Goal: Task Accomplishment & Management: Use online tool/utility

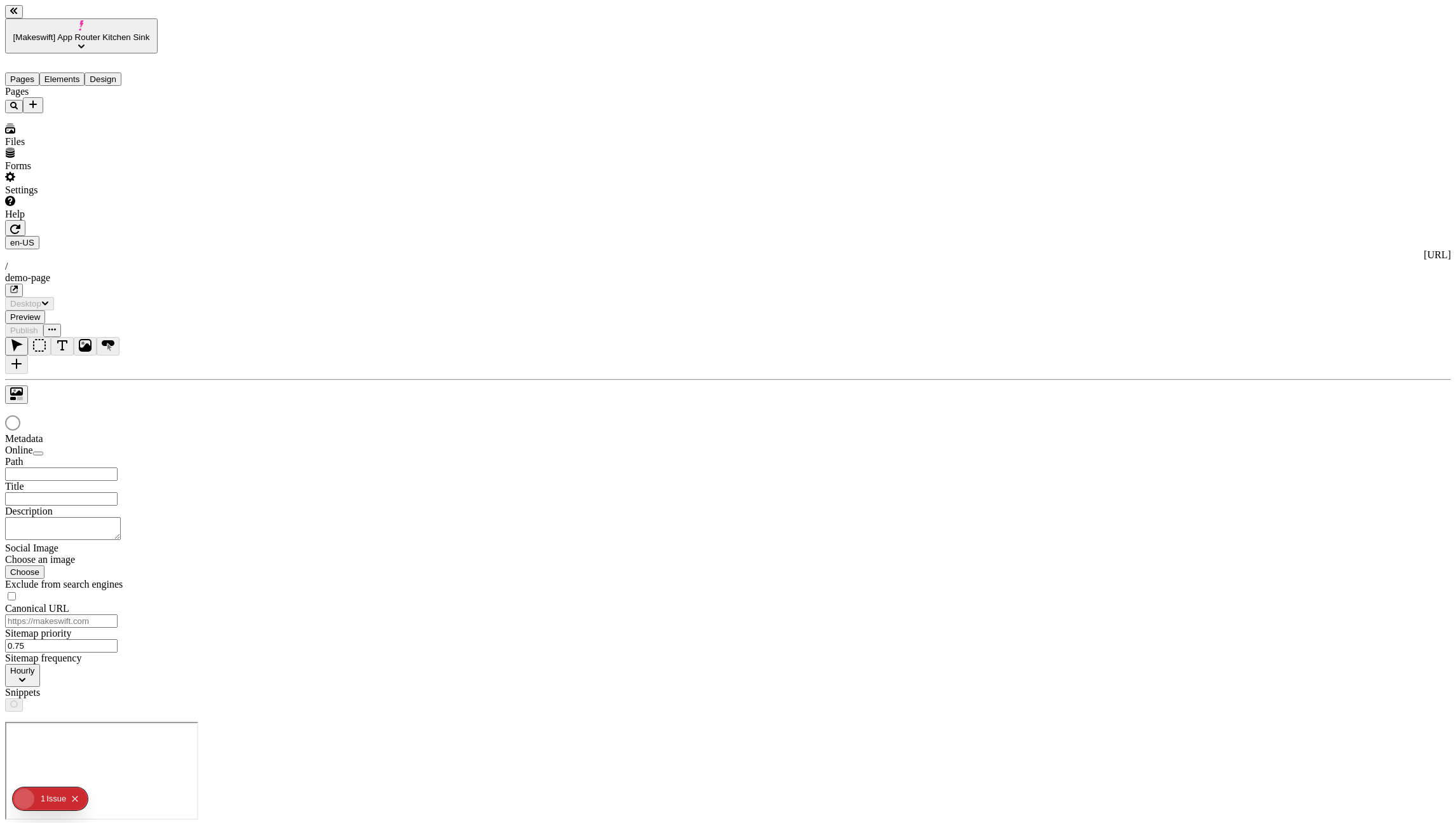
type input "/demo-page"
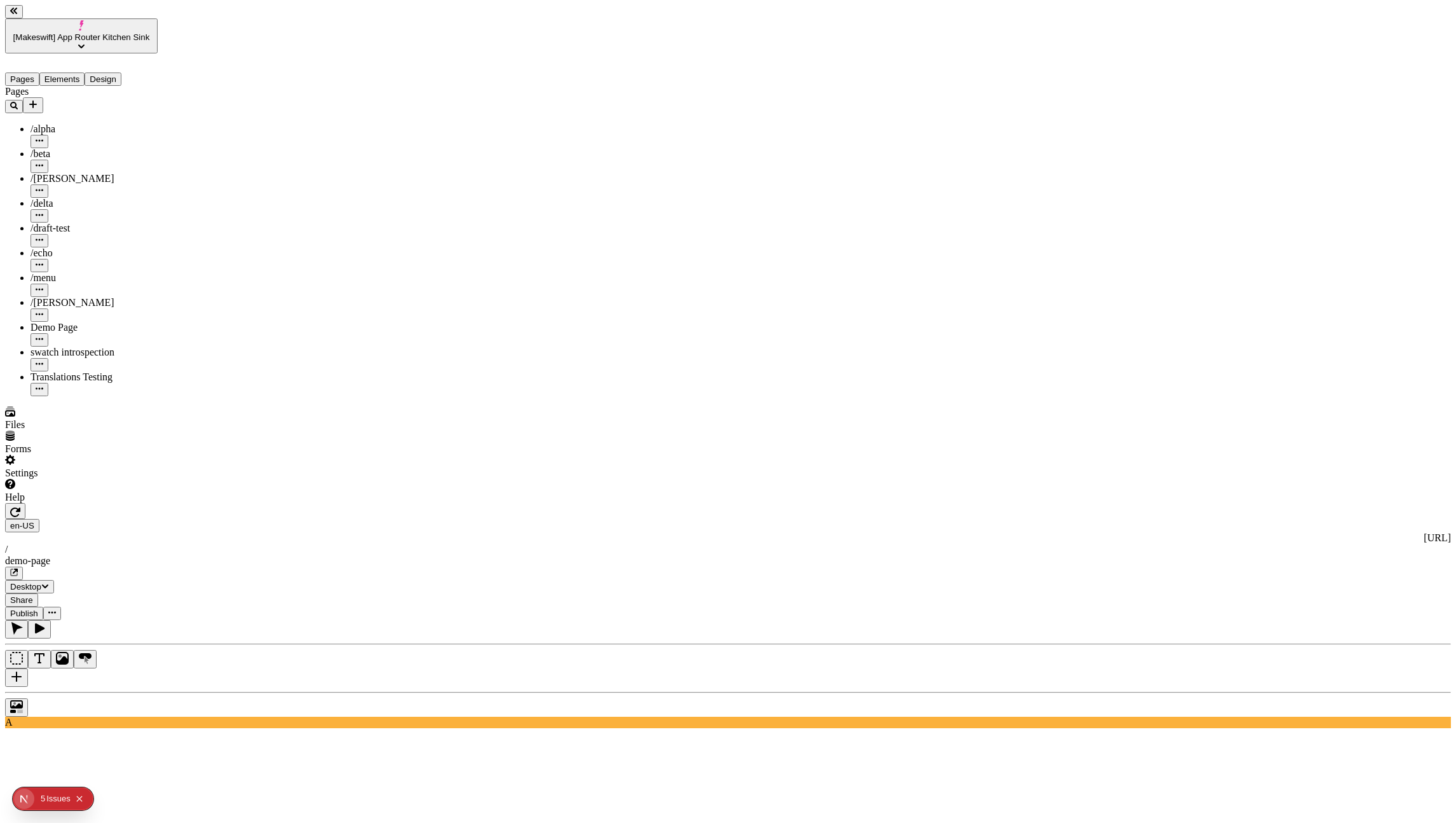
click at [25, 503] on button "button" at bounding box center [14, 511] width 20 height 15
click at [45, 622] on icon "button" at bounding box center [39, 628] width 13 height 13
click at [71, 58] on div "Pages Elements Design" at bounding box center [81, 70] width 153 height 33
click at [70, 72] on button "Elements" at bounding box center [62, 79] width 45 height 14
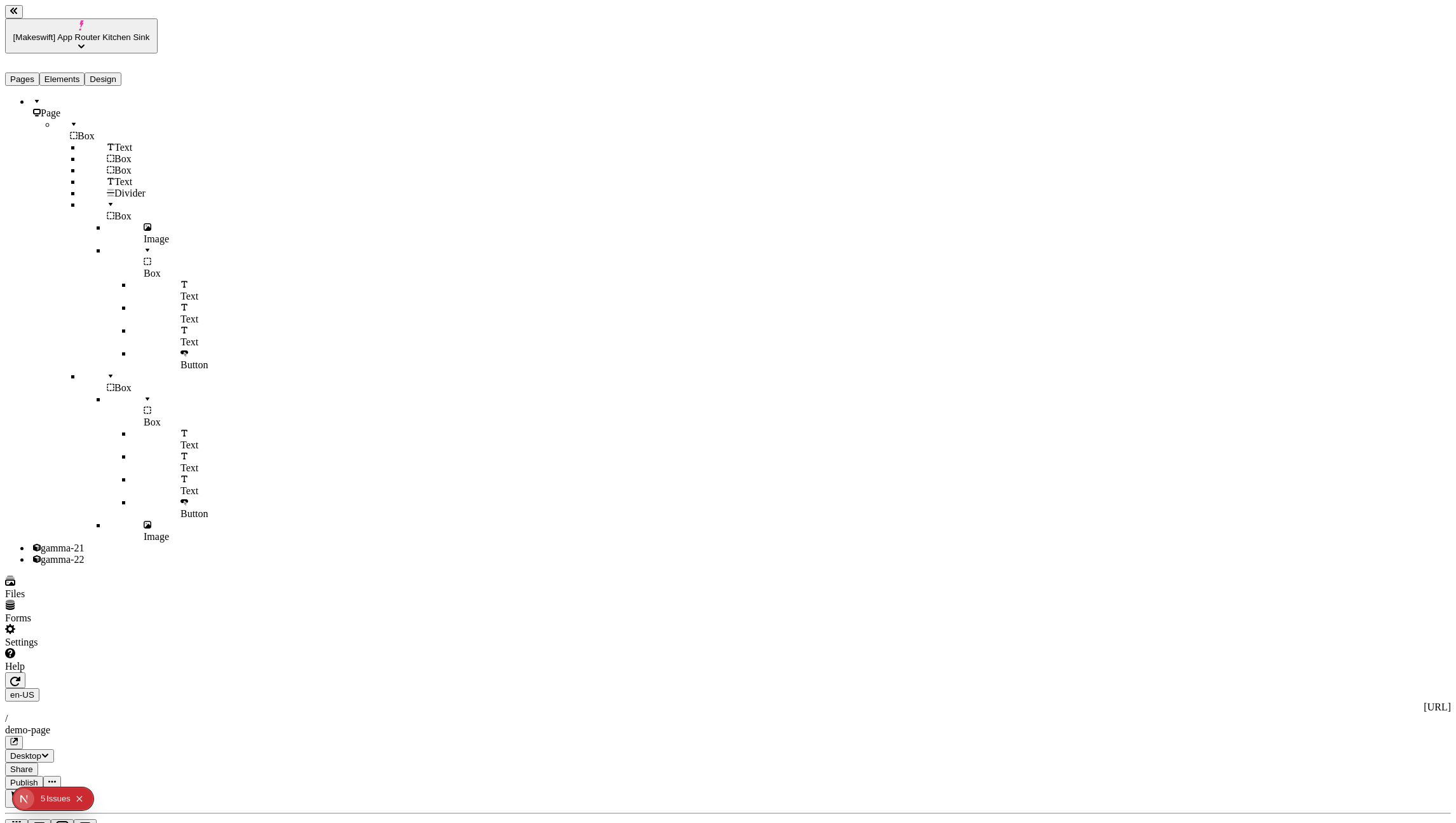
click at [80, 542] on div "gamma-21" at bounding box center [95, 548] width 127 height 12
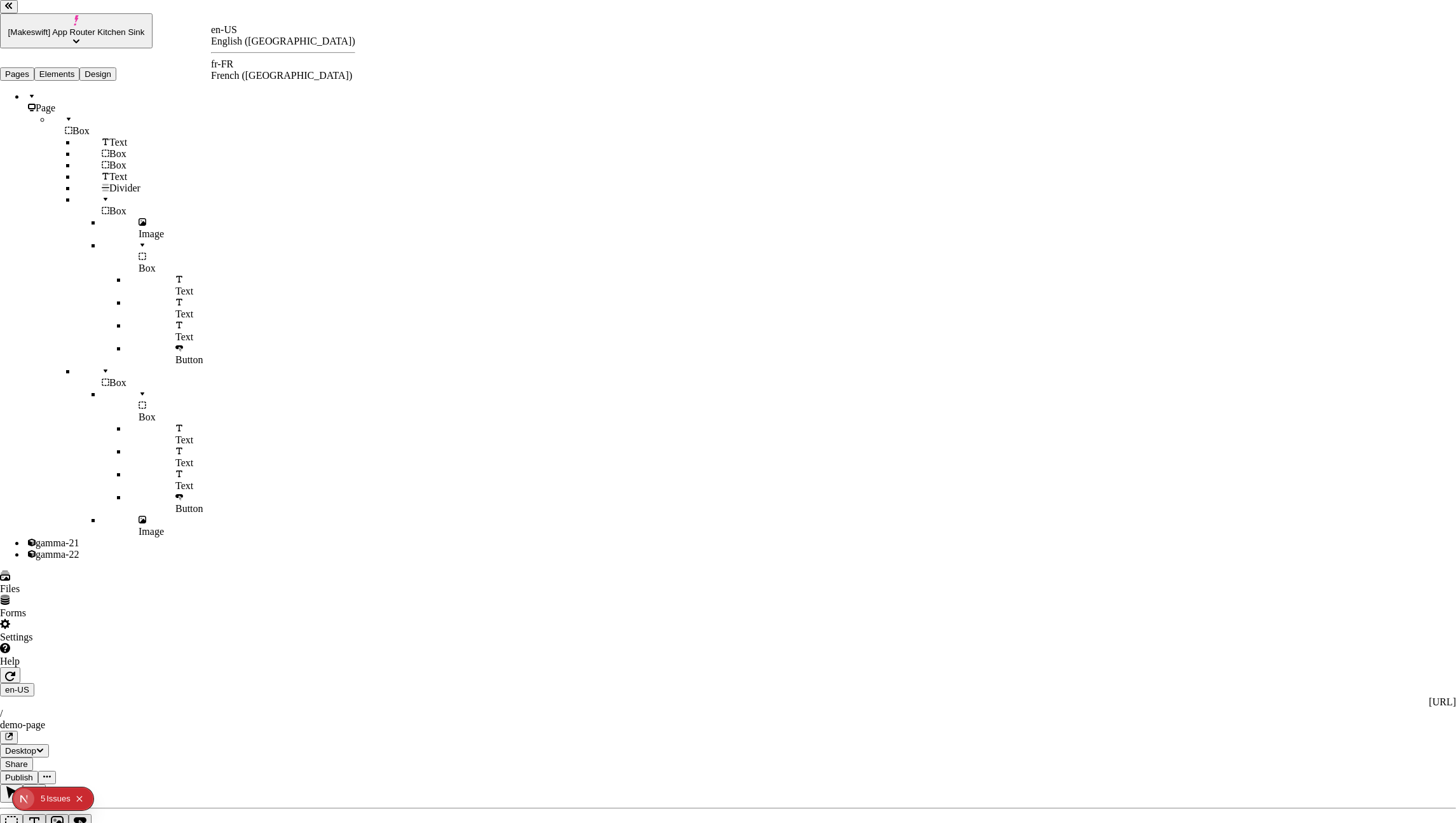
click at [238, 31] on div "en-US English ([GEOGRAPHIC_DATA])" at bounding box center [283, 36] width 144 height 23
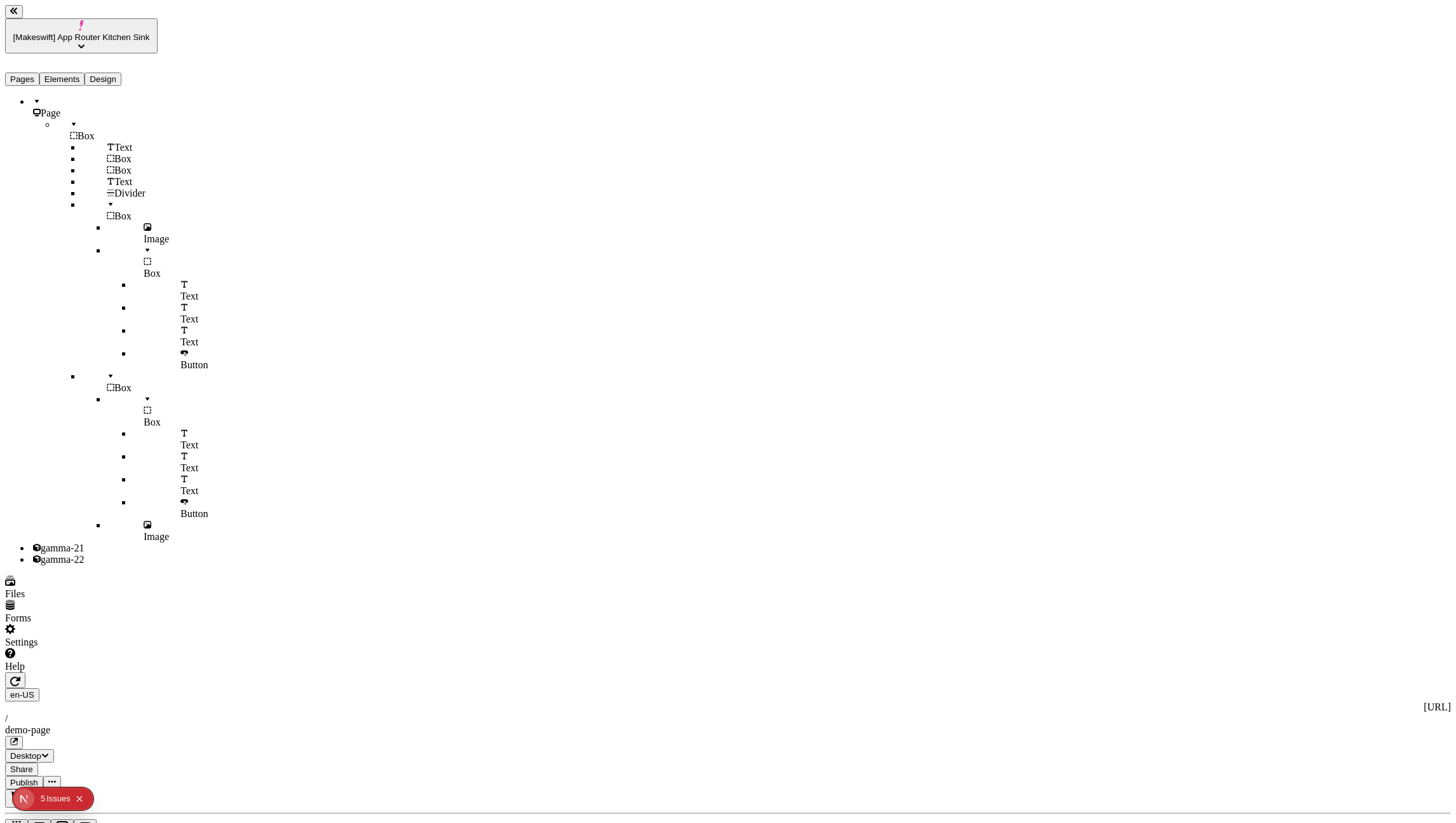
click at [23, 18] on button "button" at bounding box center [14, 12] width 17 height 14
click at [14, 16] on button "button" at bounding box center [14, 12] width 17 height 14
click at [25, 672] on button "button" at bounding box center [14, 680] width 20 height 15
click at [45, 768] on icon "button" at bounding box center [39, 774] width 13 height 13
click at [23, 791] on icon "button" at bounding box center [16, 797] width 13 height 13
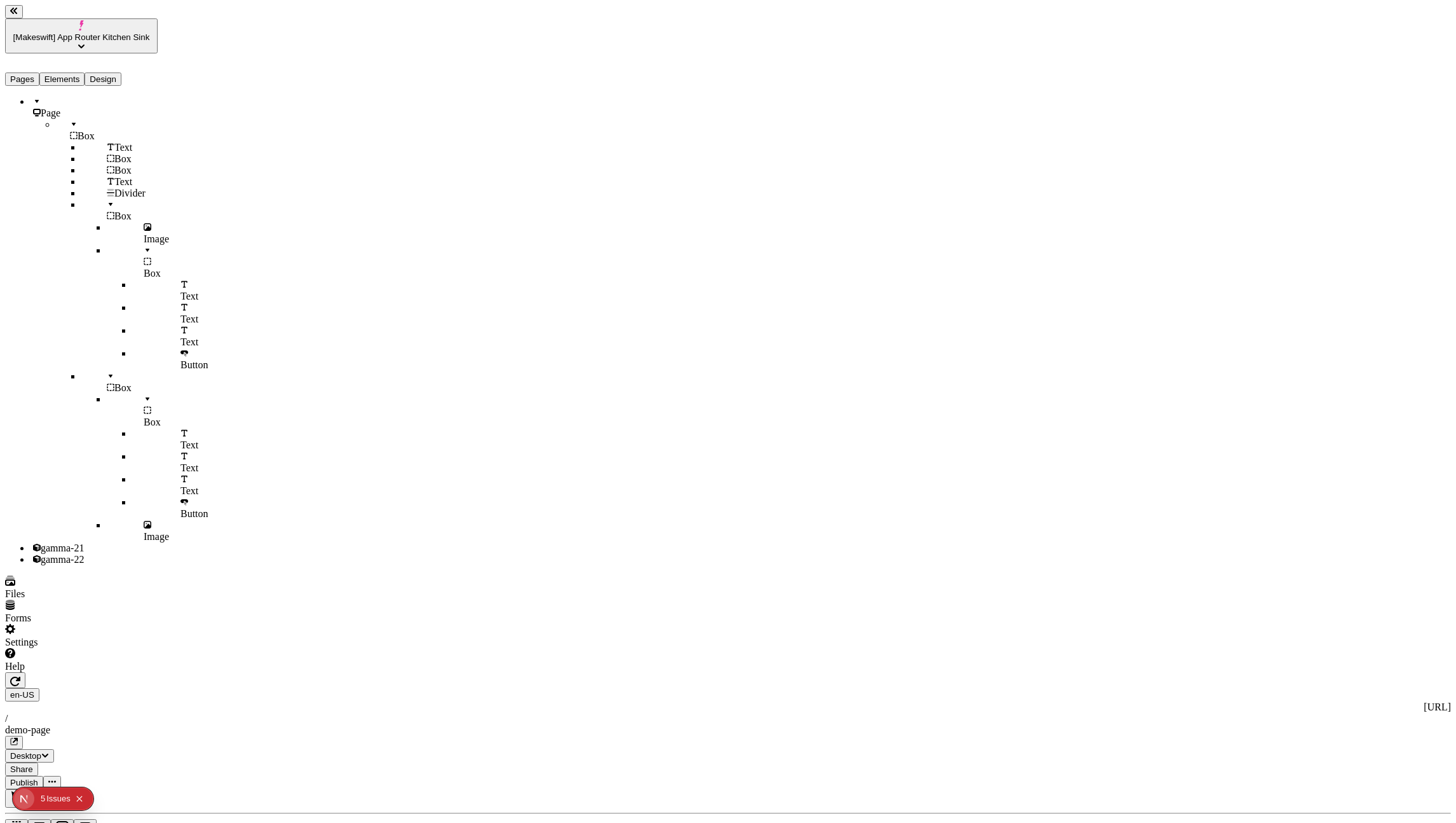
click at [45, 791] on icon "button" at bounding box center [39, 797] width 13 height 13
click at [23, 791] on icon "button" at bounding box center [17, 797] width 12 height 13
click at [20, 676] on icon "button" at bounding box center [15, 681] width 11 height 11
click at [51, 766] on button "button" at bounding box center [40, 775] width 23 height 18
click at [23, 791] on icon "button" at bounding box center [16, 797] width 13 height 13
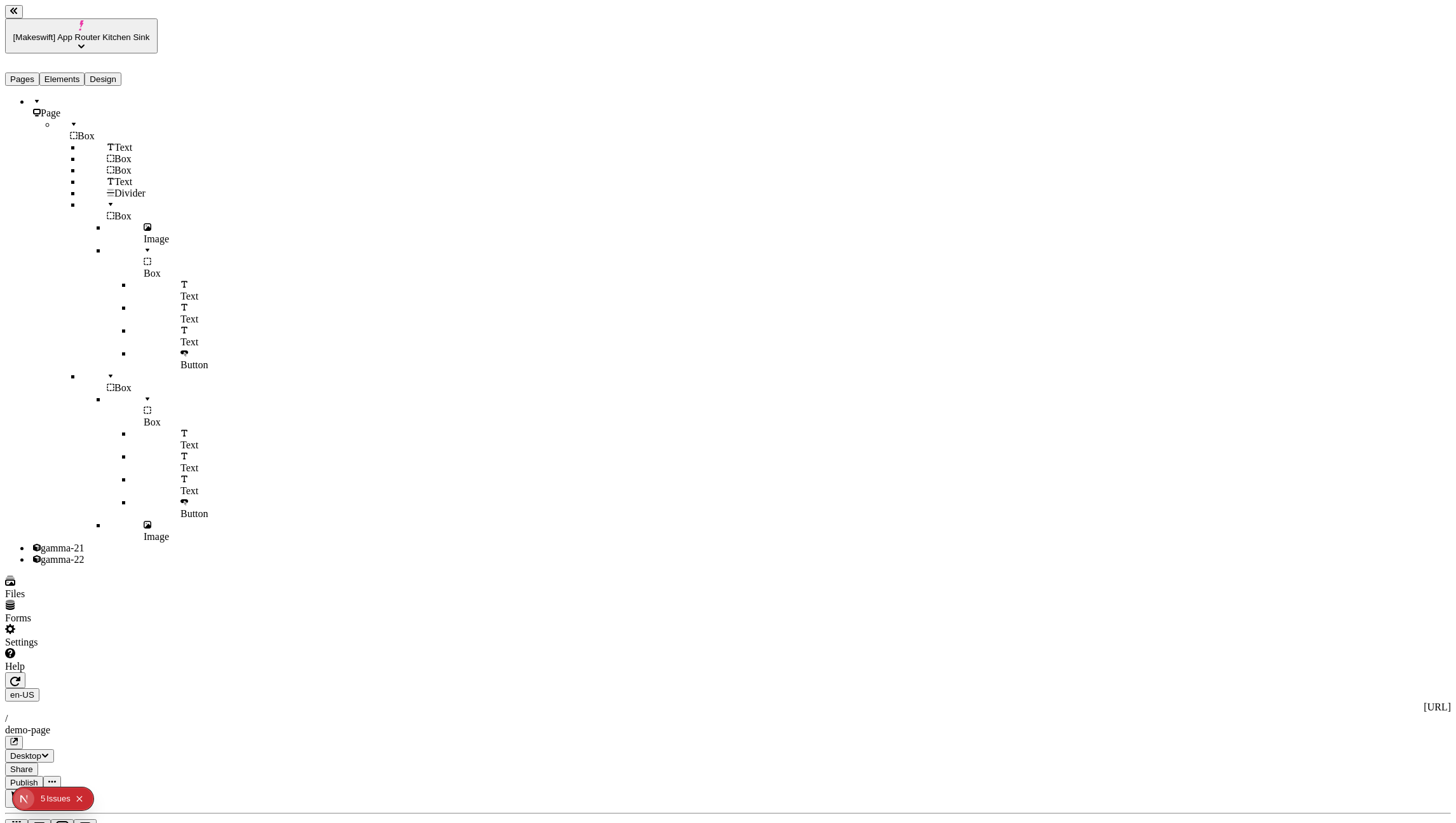
click at [20, 722] on icon "button" at bounding box center [15, 726] width 11 height 11
click at [51, 766] on button "button" at bounding box center [40, 775] width 23 height 18
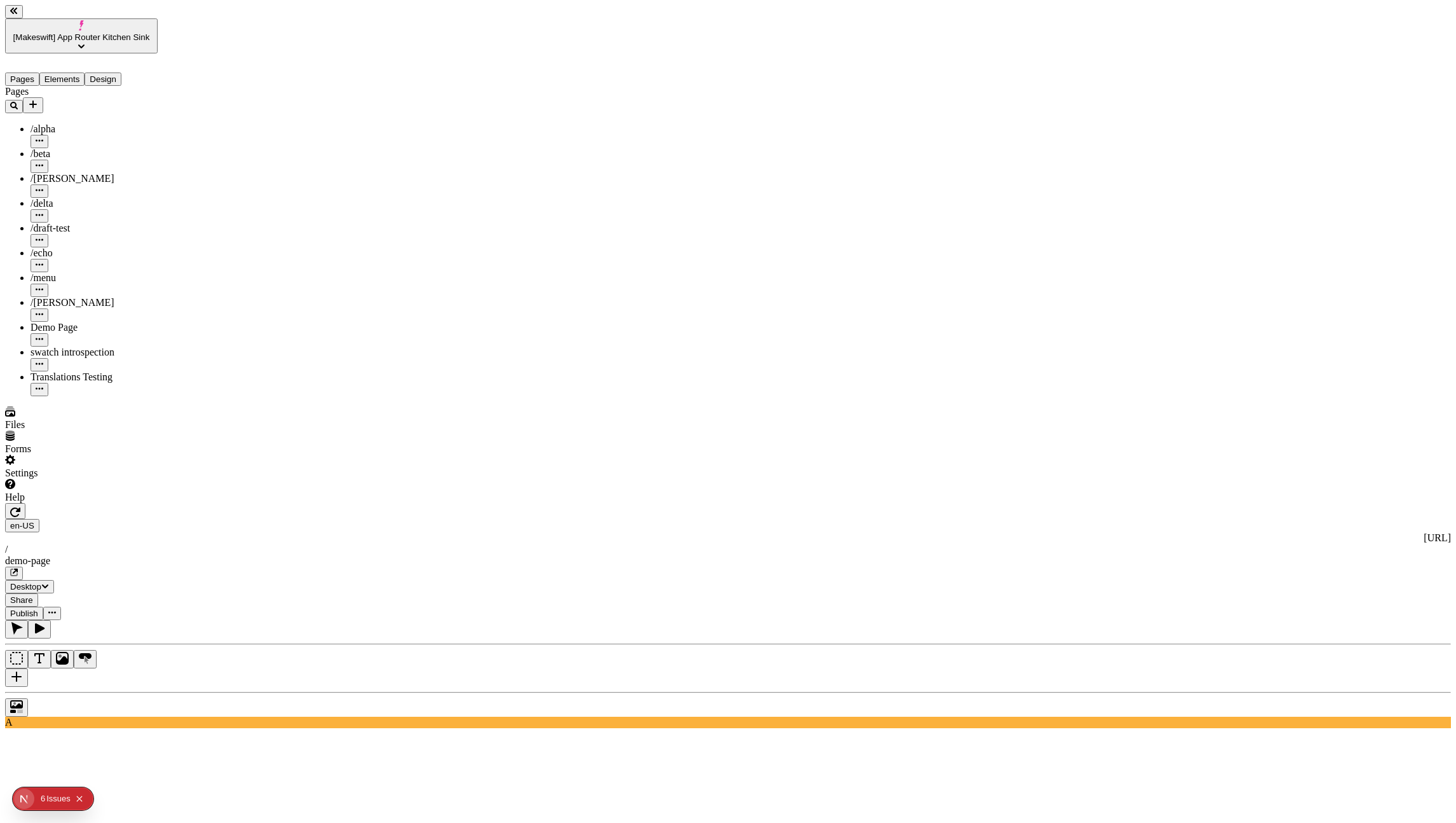
click at [35, 72] on button "Pages" at bounding box center [22, 79] width 35 height 14
click at [25, 503] on button "button" at bounding box center [14, 511] width 20 height 15
click at [44, 623] on icon "button" at bounding box center [40, 628] width 10 height 11
click at [28, 620] on button "button" at bounding box center [16, 629] width 23 height 18
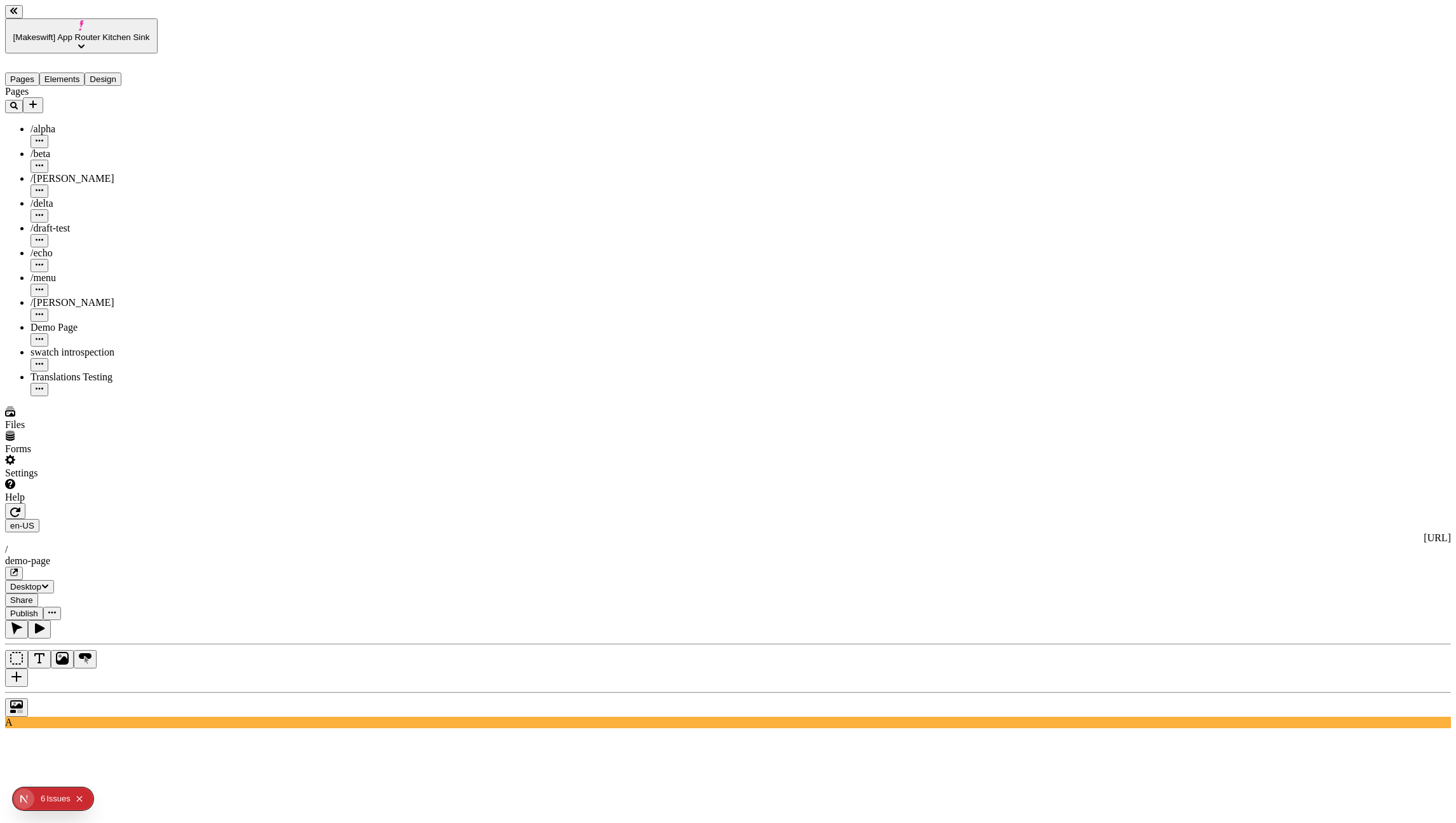
click at [79, 72] on button "Elements" at bounding box center [62, 79] width 45 height 14
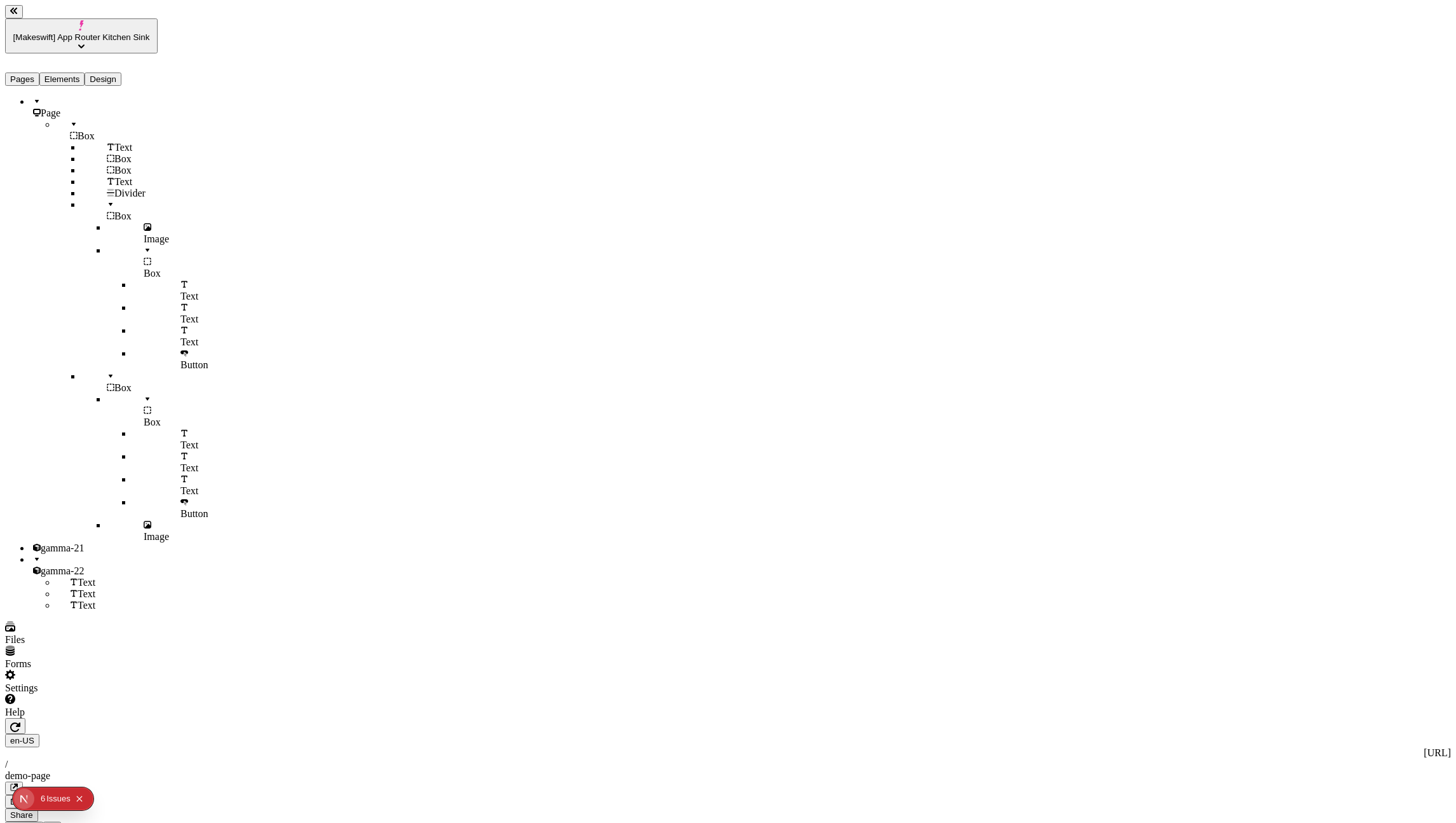
click at [77, 130] on span "Box" at bounding box center [86, 135] width 17 height 11
click at [56, 96] on div "Page" at bounding box center [95, 107] width 127 height 23
click at [40, 72] on button "Pages" at bounding box center [22, 79] width 35 height 14
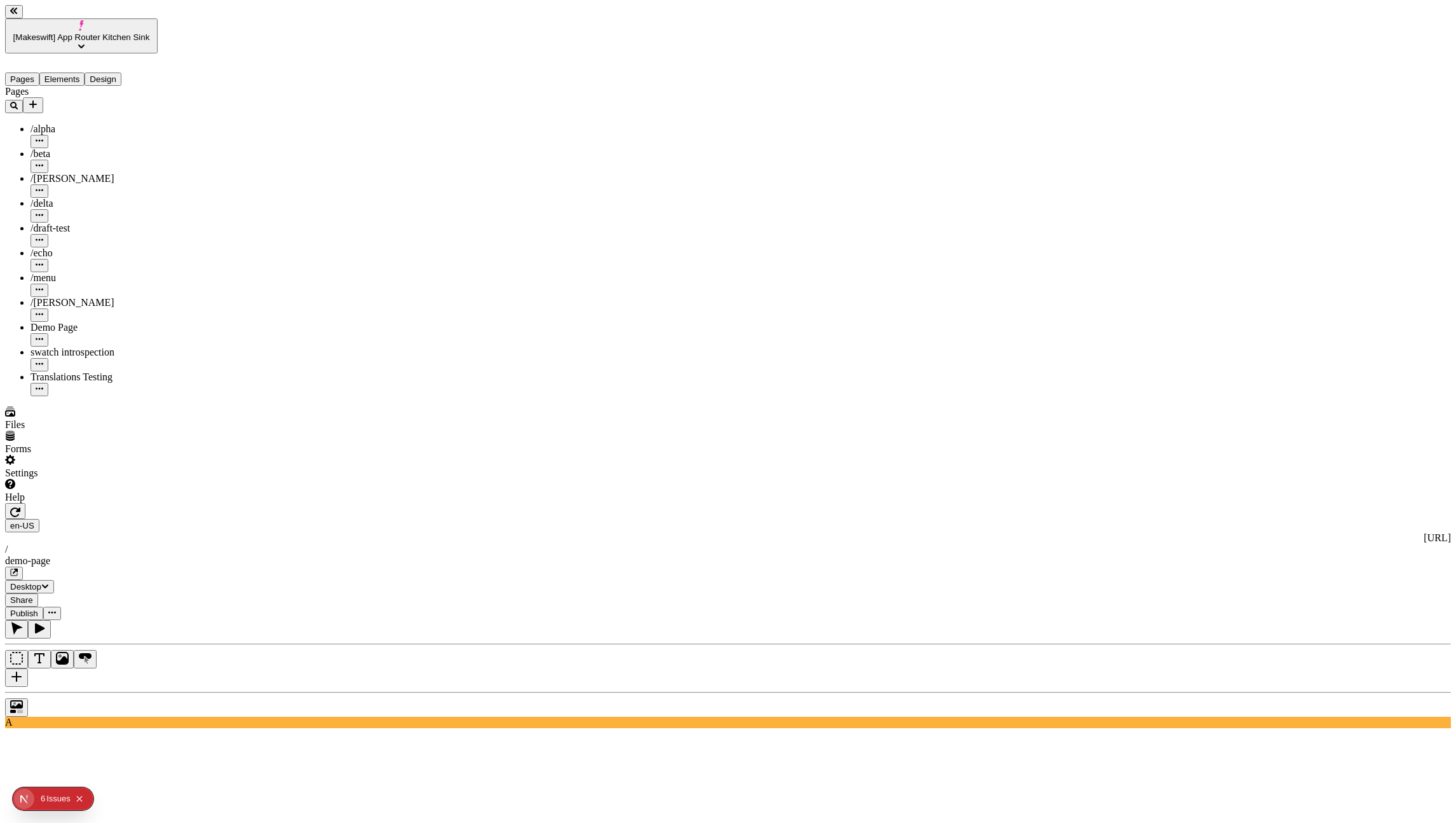
click at [74, 296] on ul "/alpha /beta /[PERSON_NAME] /delta /draft-test /echo /menu /romeo Demo Page swa…" at bounding box center [81, 260] width 153 height 272
click at [73, 371] on div "Translations Testing" at bounding box center [95, 383] width 127 height 25
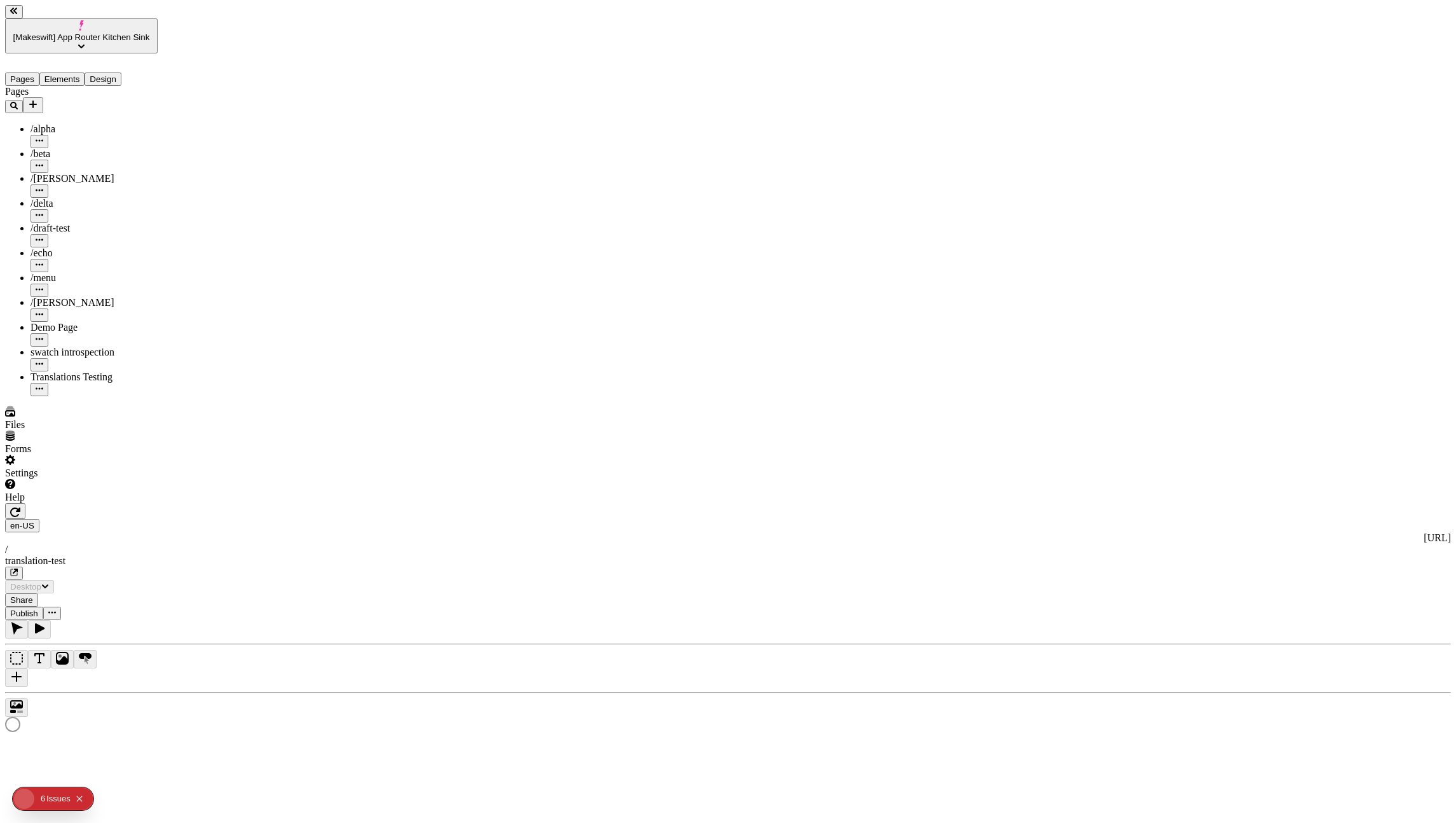
type input "/translation-test"
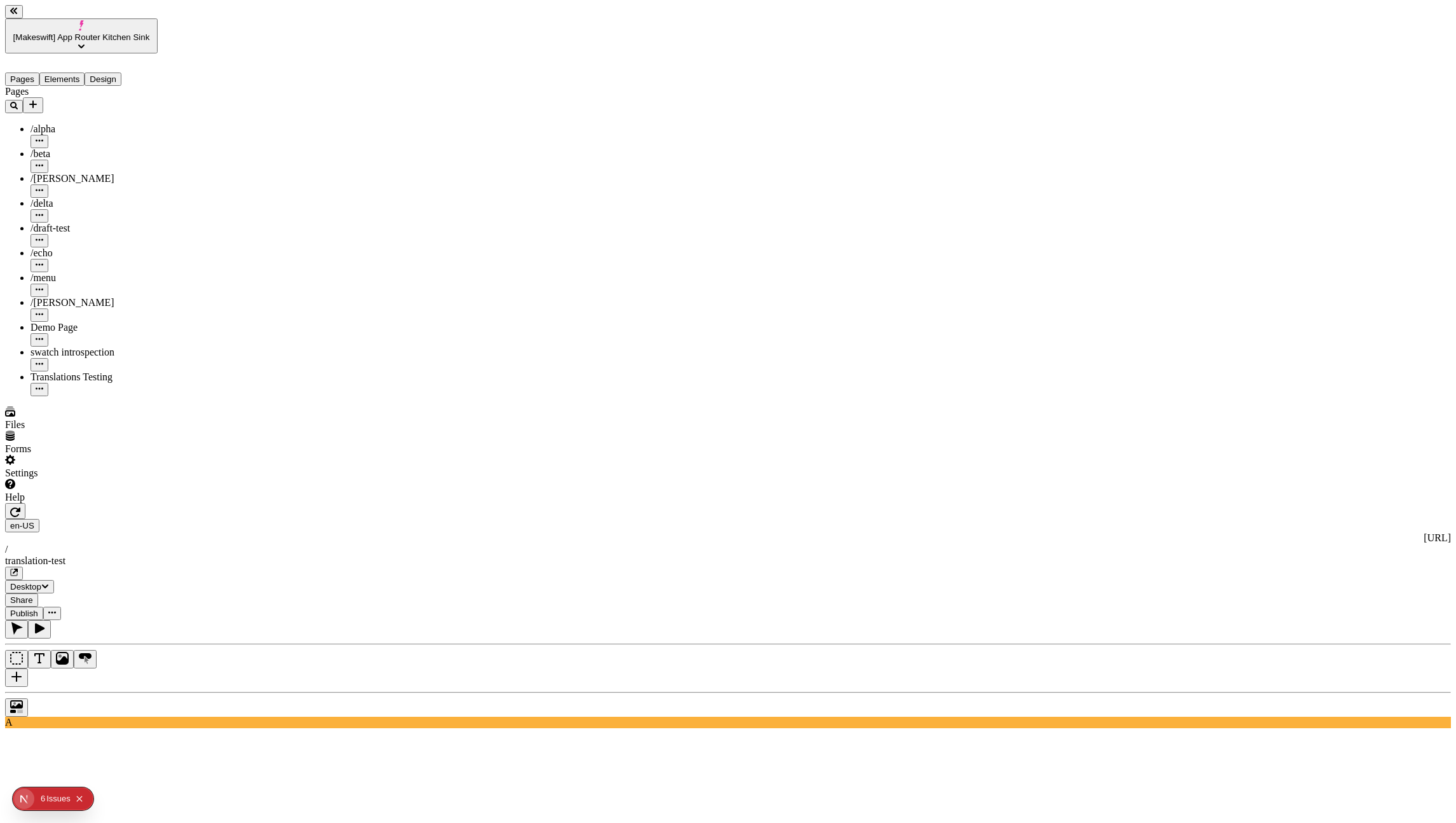
click at [51, 620] on button "button" at bounding box center [40, 629] width 23 height 18
click at [28, 620] on button "button" at bounding box center [16, 629] width 23 height 18
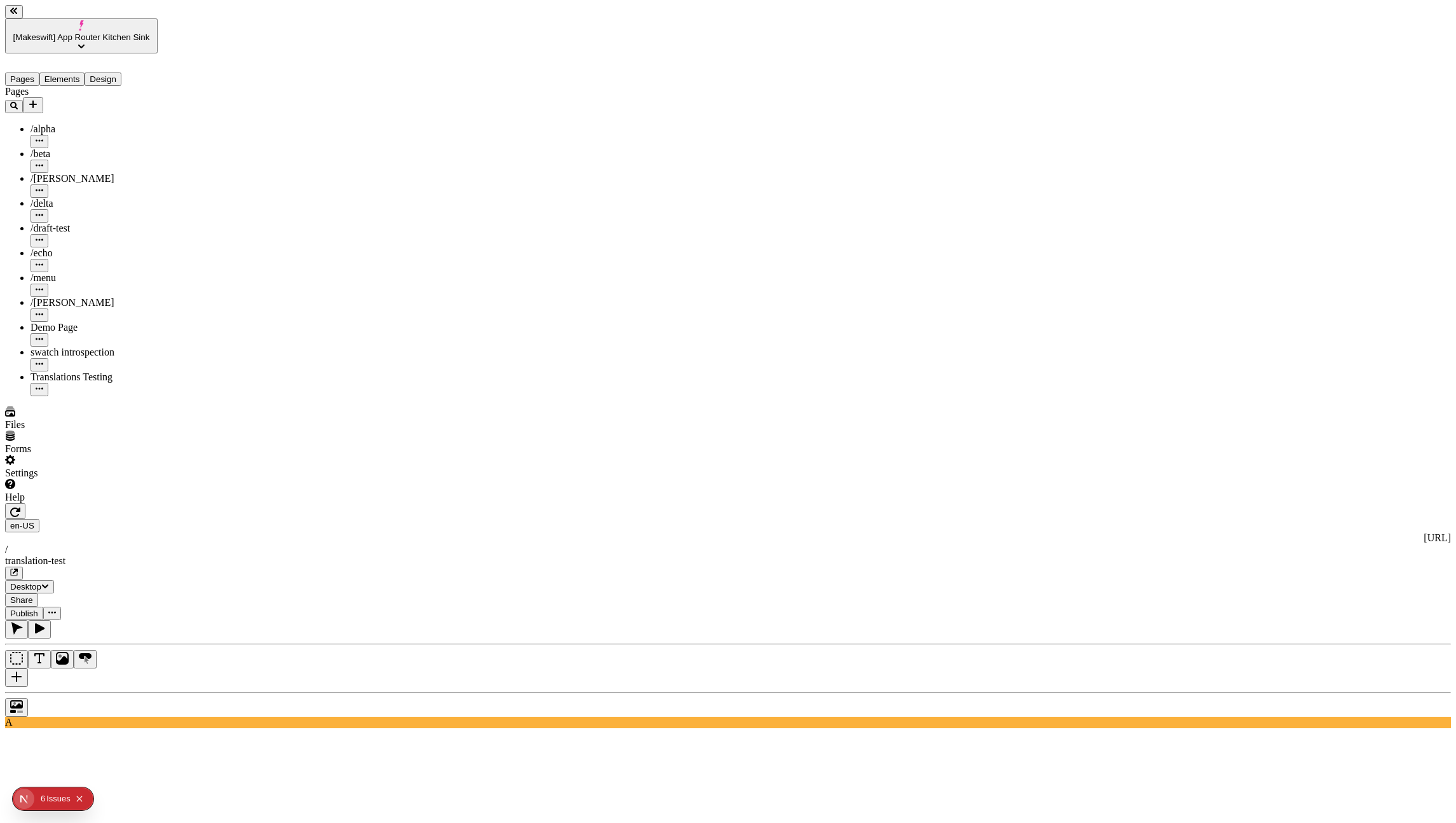
type textarea "Completely matrix highly efficient ideas, and progressively transform e-busines…"
click at [20, 507] on icon "button" at bounding box center [15, 512] width 11 height 11
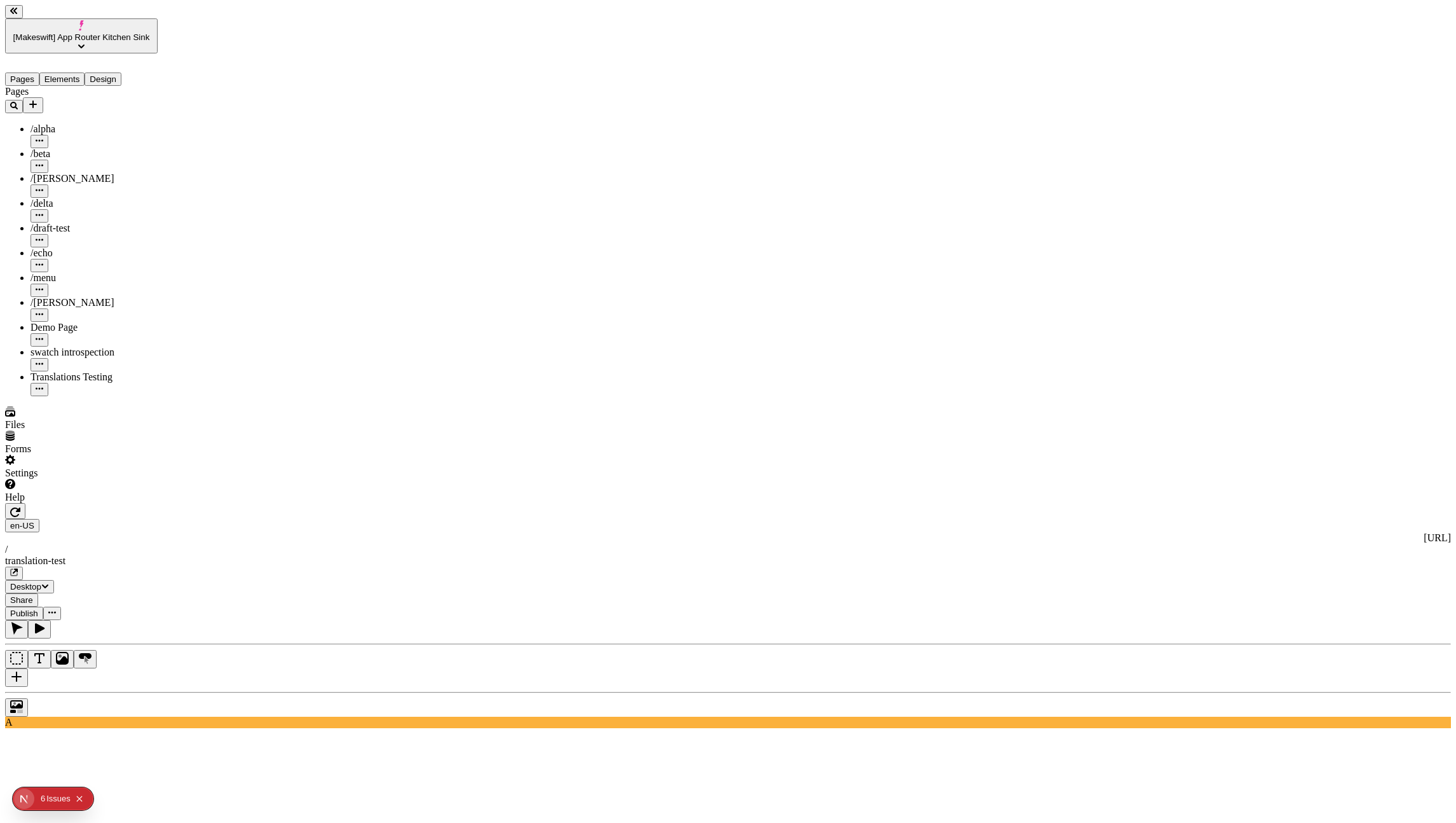
click at [77, 72] on button "Elements" at bounding box center [62, 79] width 45 height 14
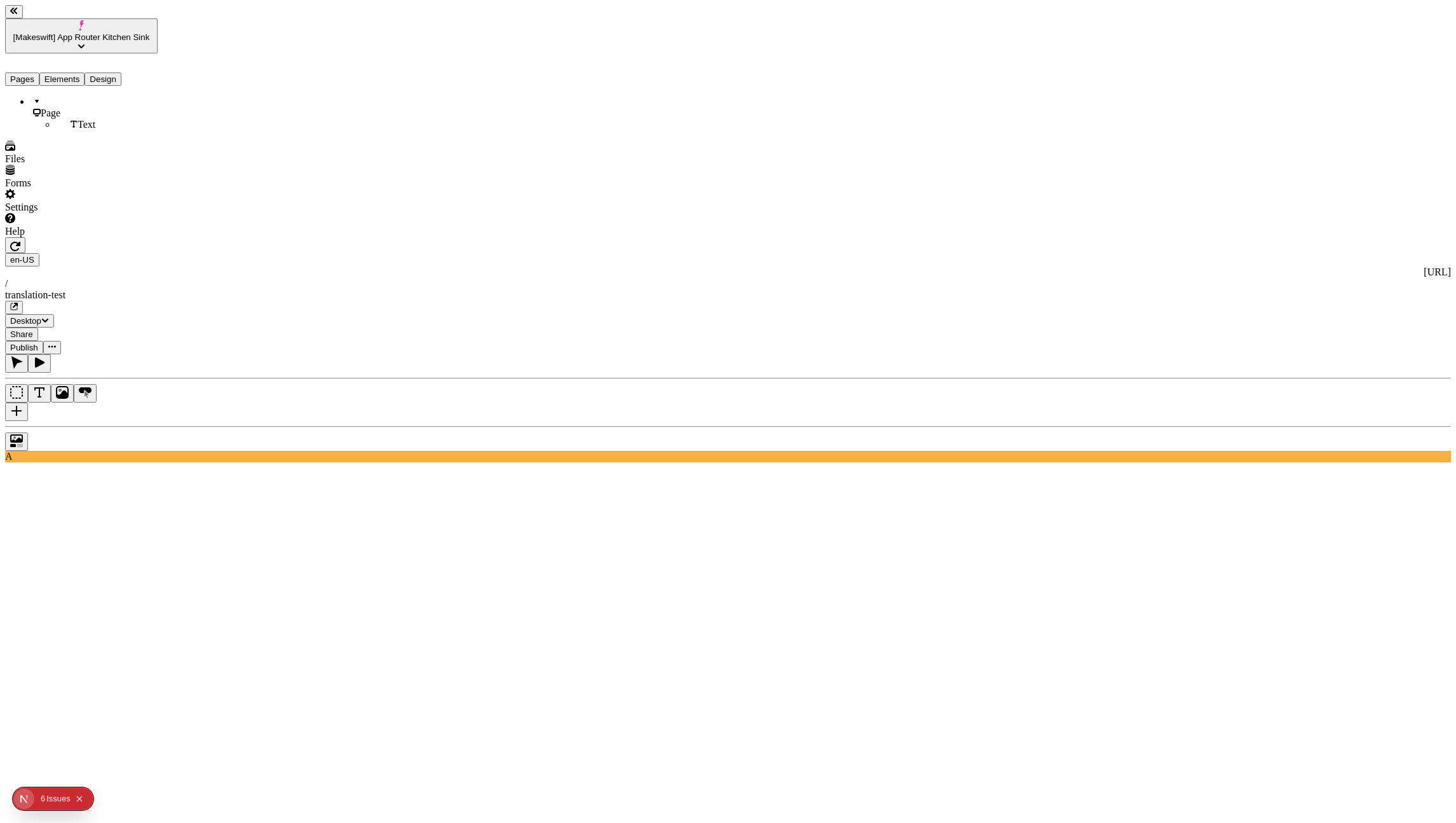
click at [32, 72] on button "Pages" at bounding box center [22, 79] width 35 height 14
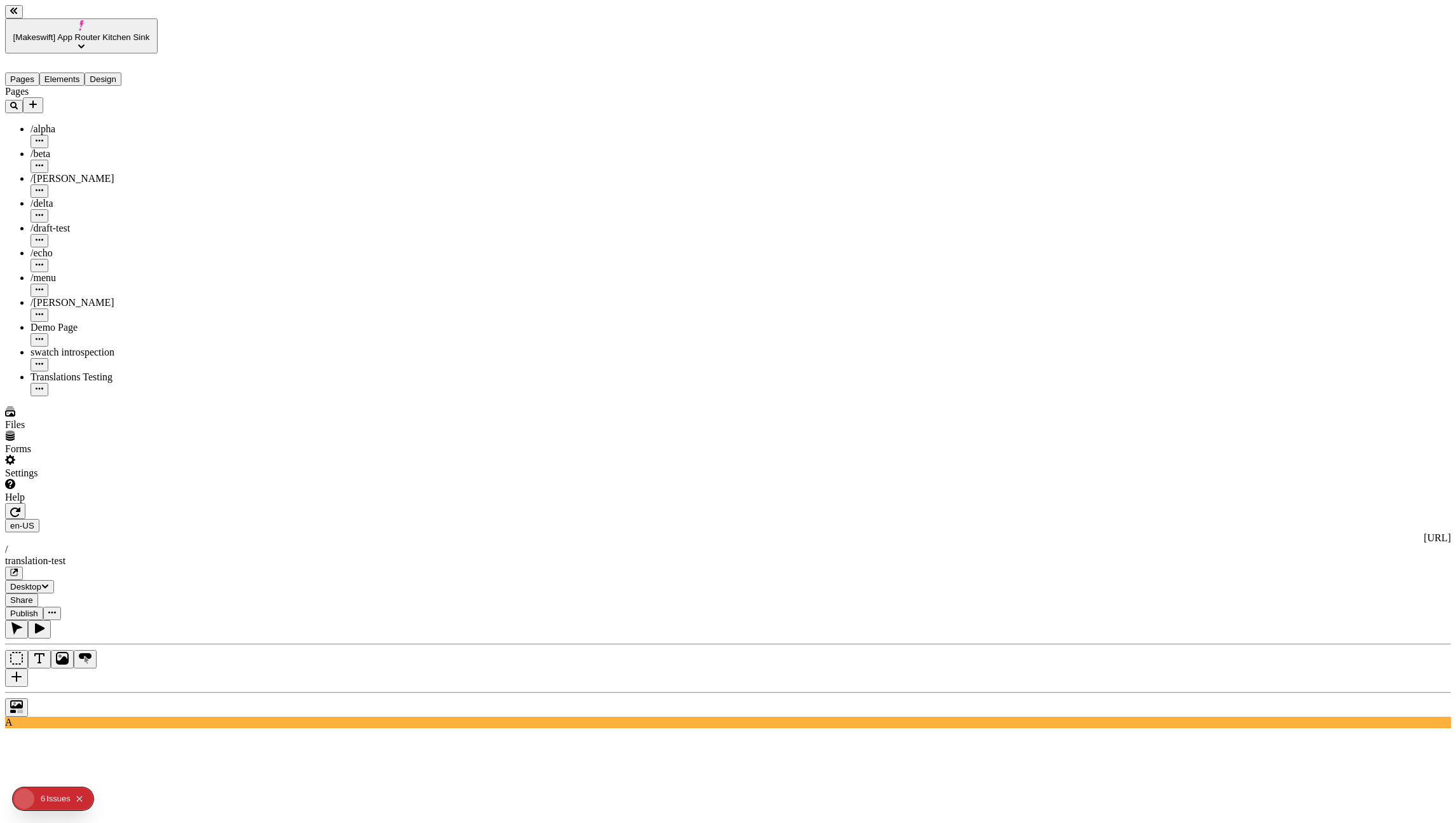
click at [45, 622] on icon "button" at bounding box center [39, 628] width 13 height 13
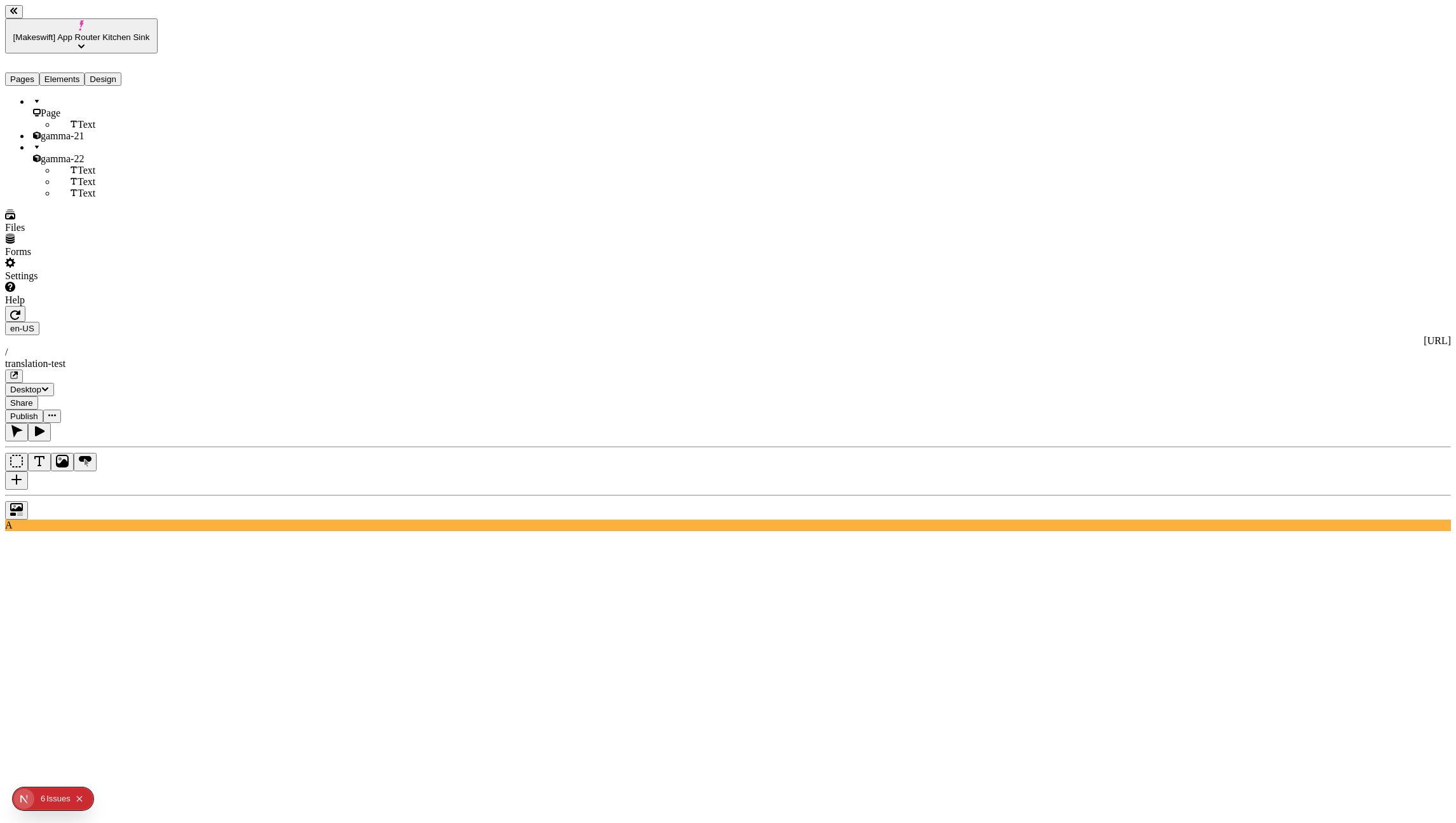
click at [85, 72] on button "Elements" at bounding box center [62, 79] width 45 height 14
click at [66, 119] on div "Text" at bounding box center [106, 125] width 101 height 12
click at [23, 425] on icon "button" at bounding box center [16, 431] width 13 height 13
